Goal: Task Accomplishment & Management: Manage account settings

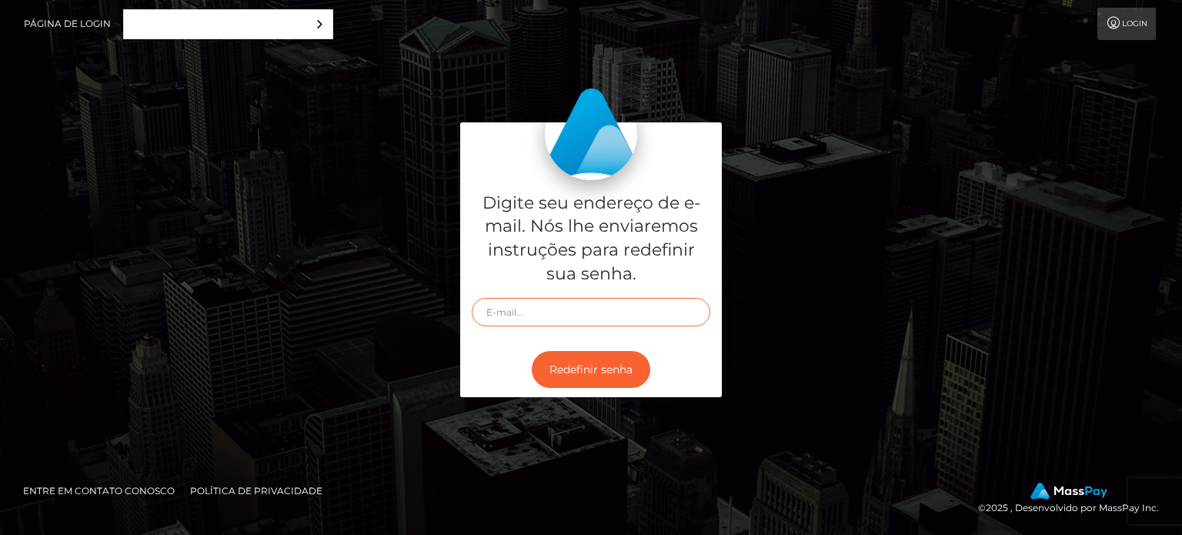
click at [527, 315] on input "text" at bounding box center [591, 312] width 239 height 28
type input "[EMAIL_ADDRESS][DOMAIN_NAME]"
click at [629, 359] on button "Redefinir senha" at bounding box center [591, 370] width 118 height 38
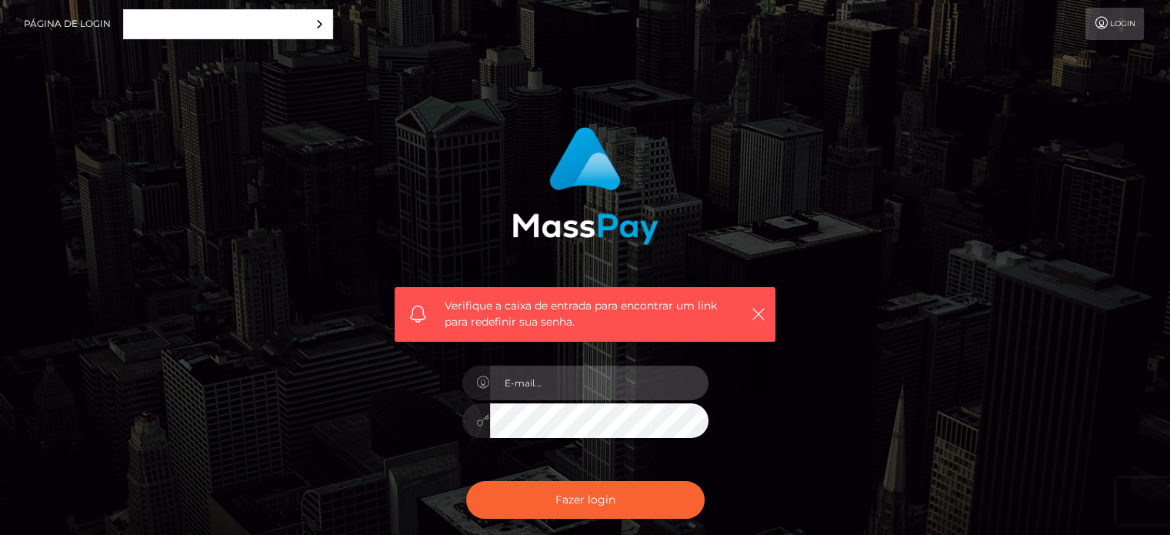
click at [560, 376] on input "email" at bounding box center [599, 382] width 219 height 35
paste input "[EMAIL_ADDRESS][DOMAIN_NAME]"
type input "[EMAIL_ADDRESS][DOMAIN_NAME]"
click at [466, 481] on button "Fazer login" at bounding box center [585, 500] width 239 height 38
